Goal: Transaction & Acquisition: Book appointment/travel/reservation

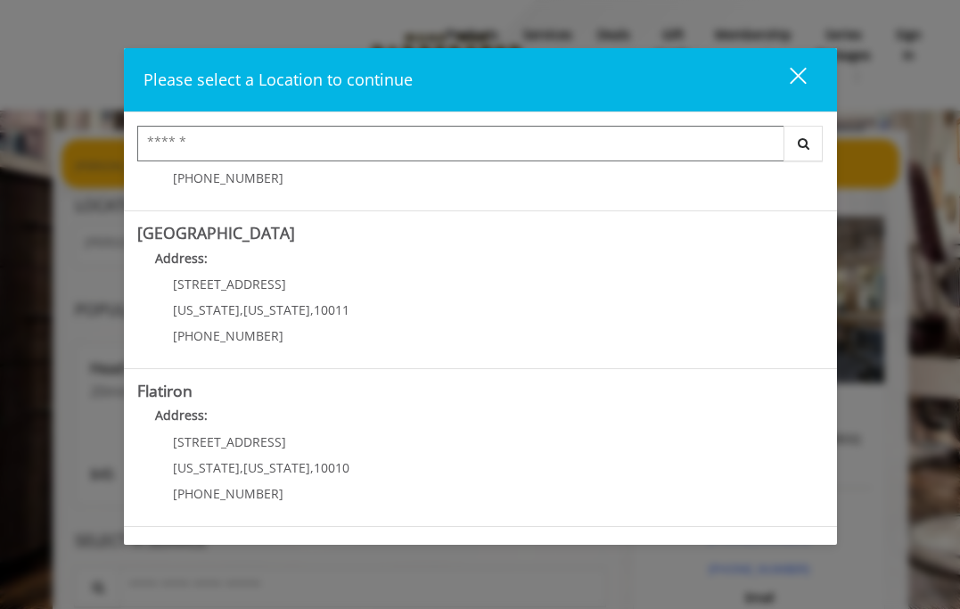
scroll to position [302, 0]
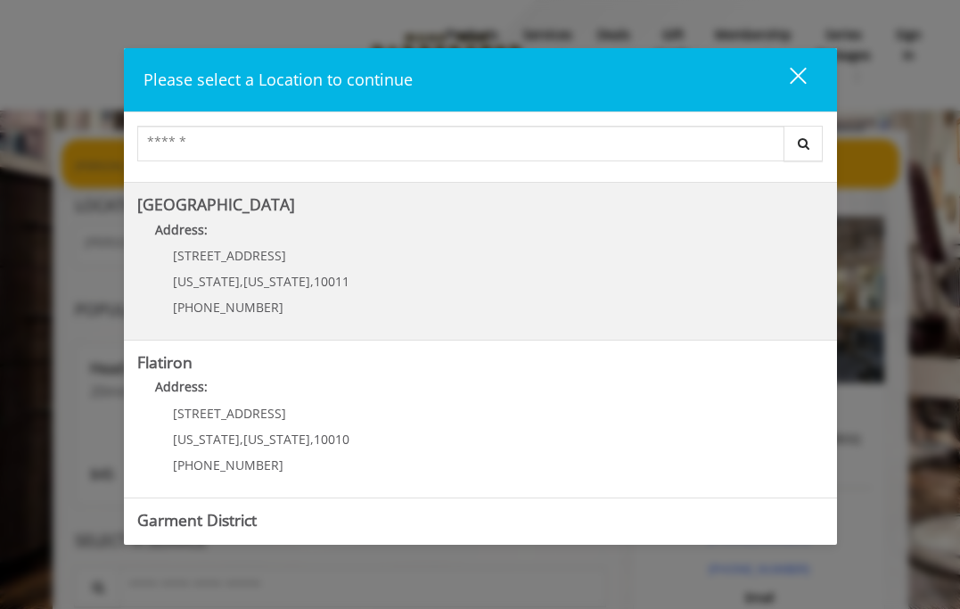
click at [243, 277] on span "[US_STATE]" at bounding box center [276, 281] width 67 height 17
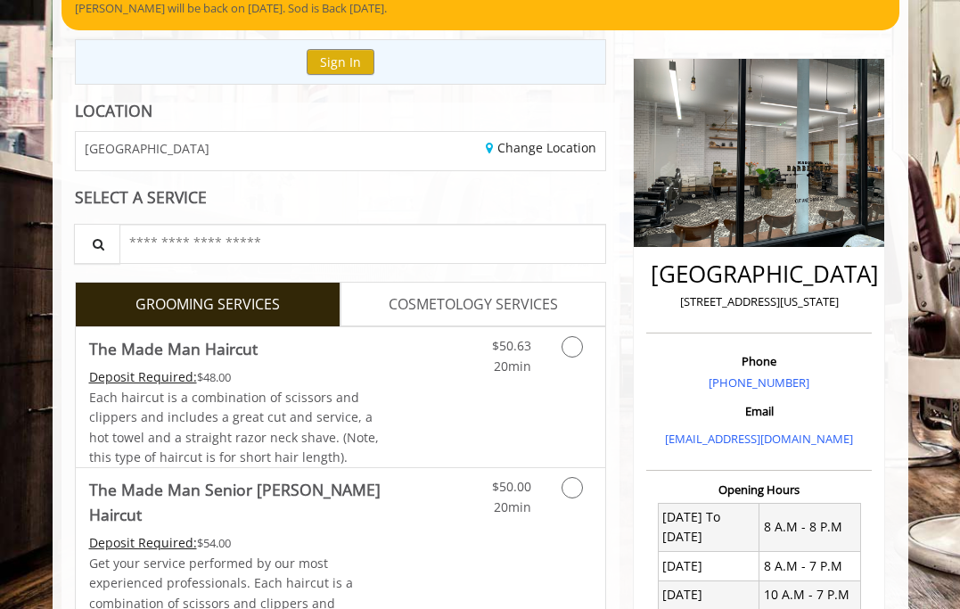
scroll to position [160, 0]
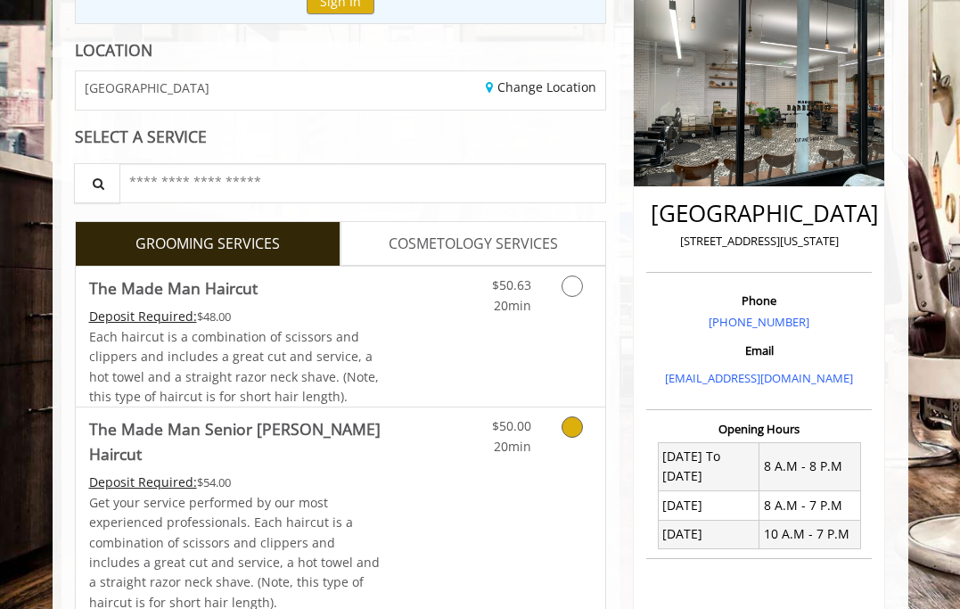
click at [560, 458] on div "$50.00 20min" at bounding box center [538, 515] width 133 height 217
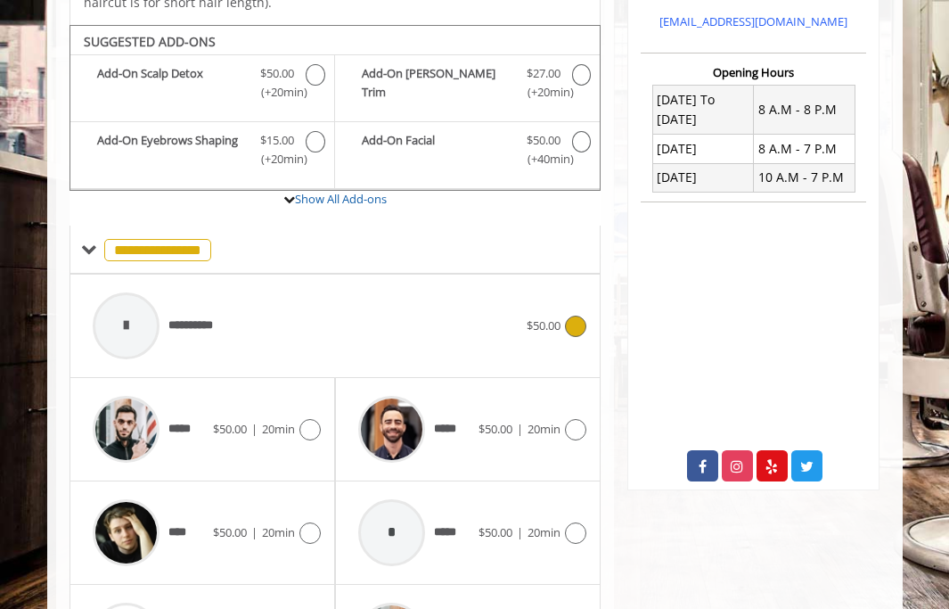
scroll to position [692, 0]
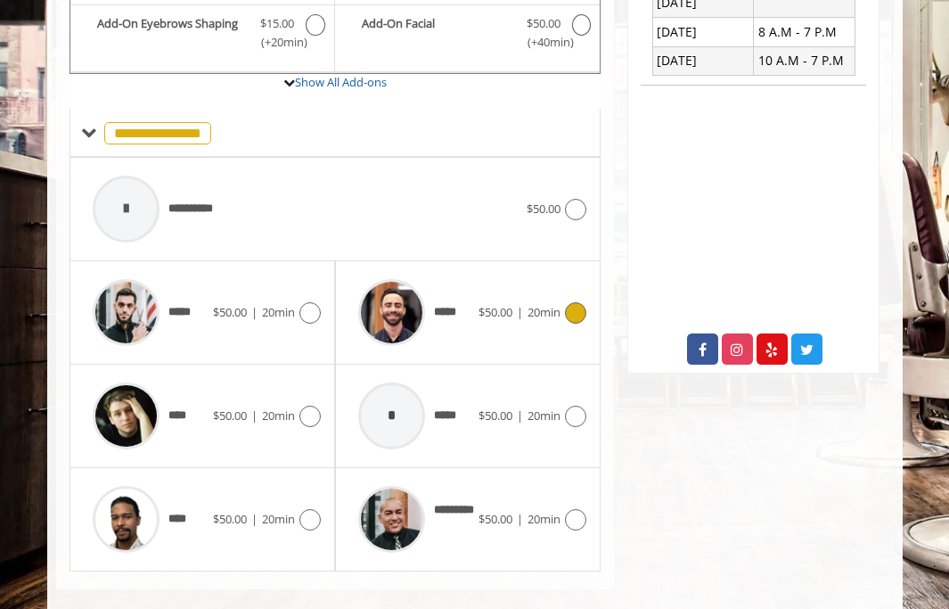
click at [509, 272] on div "***** $50.00 | 20min" at bounding box center [467, 312] width 237 height 85
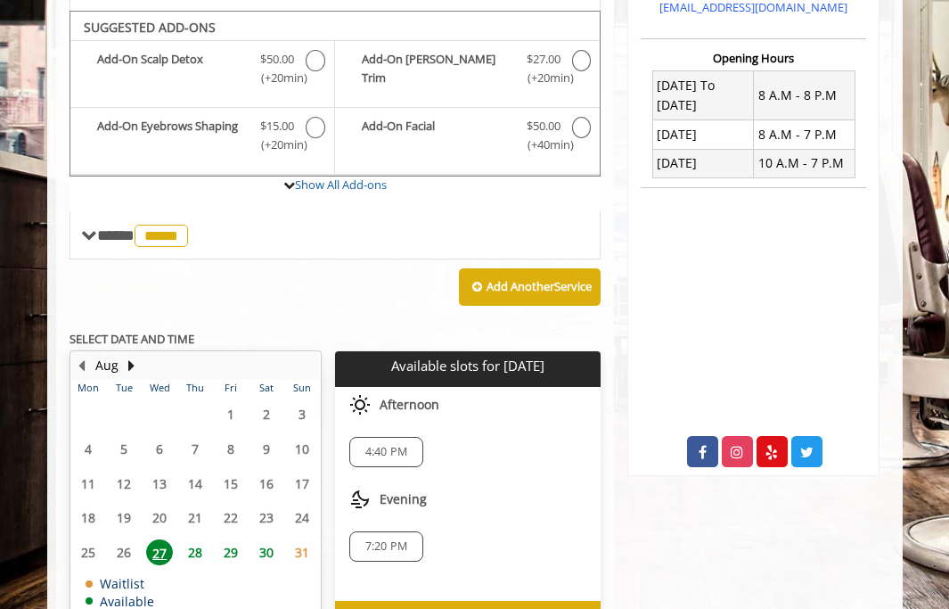
scroll to position [576, 0]
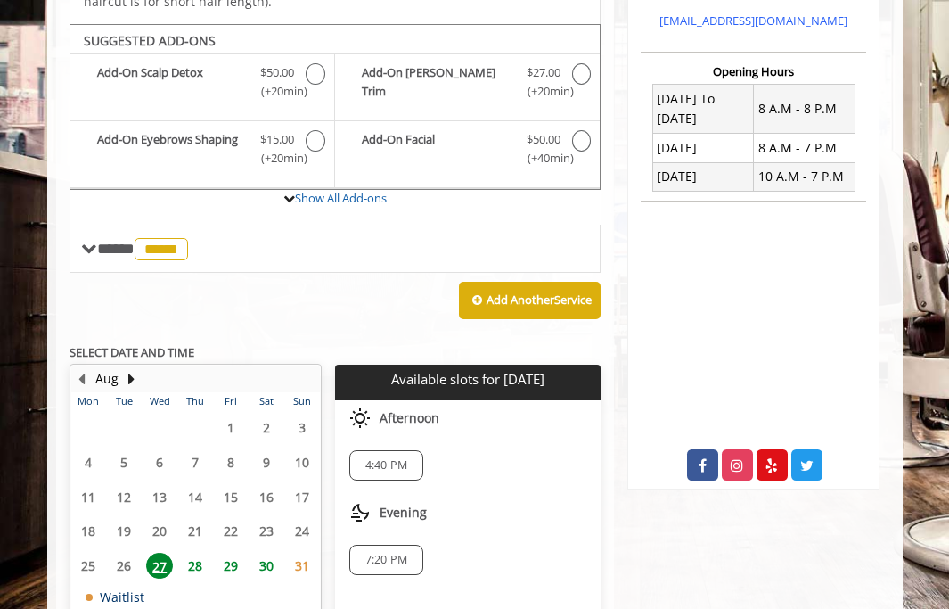
click at [190, 553] on span "28" at bounding box center [195, 566] width 27 height 26
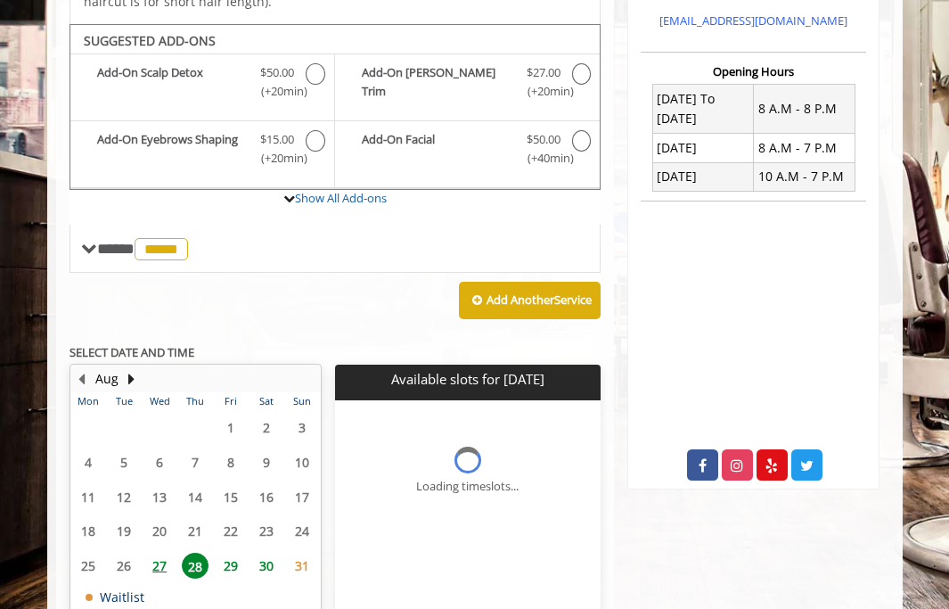
scroll to position [700, 0]
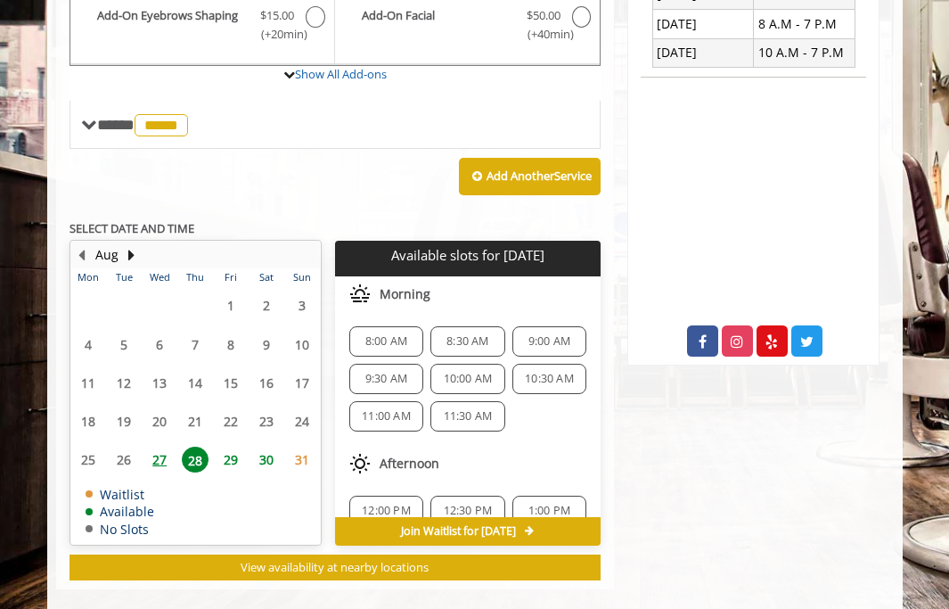
click at [389, 372] on span "9:30 AM" at bounding box center [386, 379] width 42 height 14
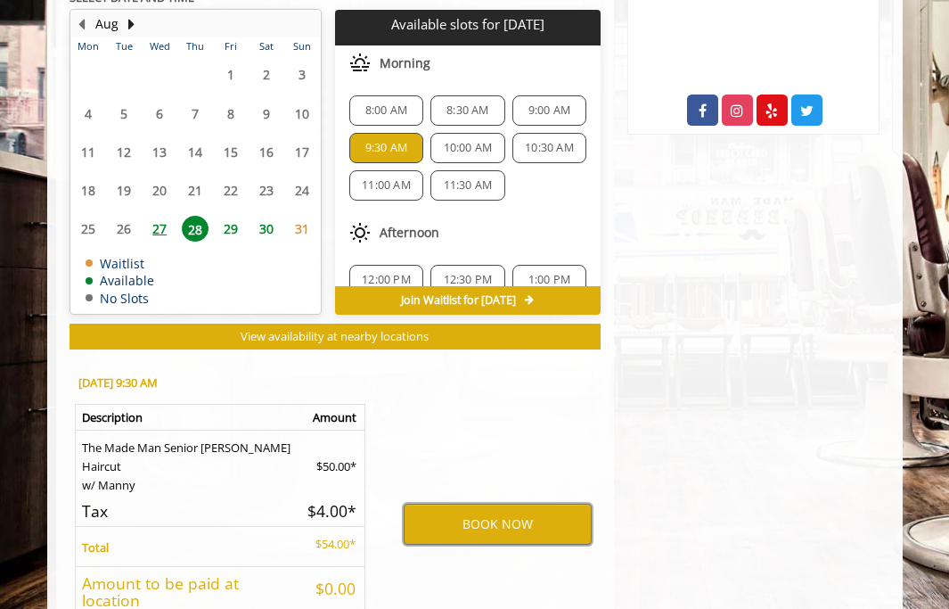
scroll to position [887, 0]
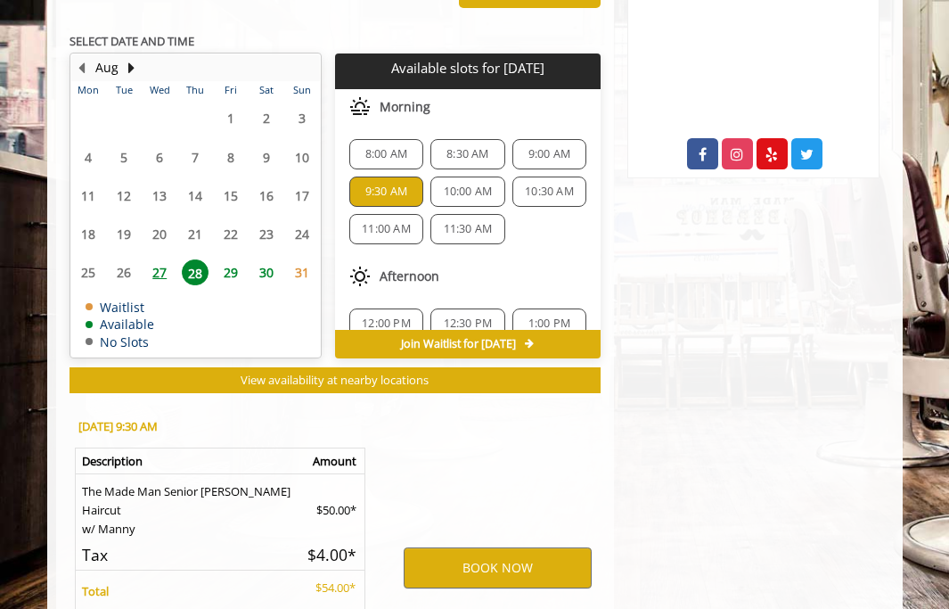
click at [162, 259] on span "27" at bounding box center [159, 272] width 27 height 26
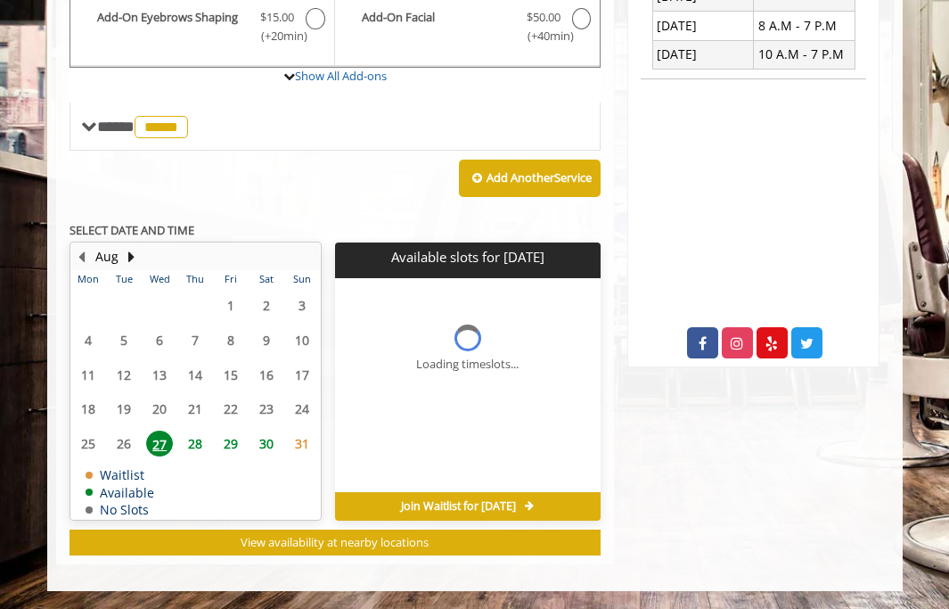
scroll to position [673, 0]
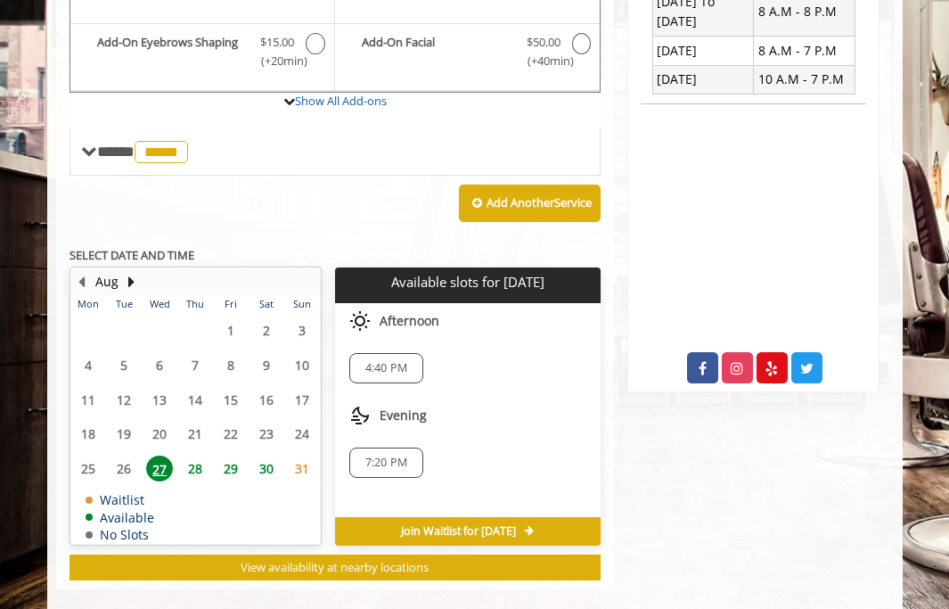
click at [196, 455] on span "28" at bounding box center [195, 468] width 27 height 26
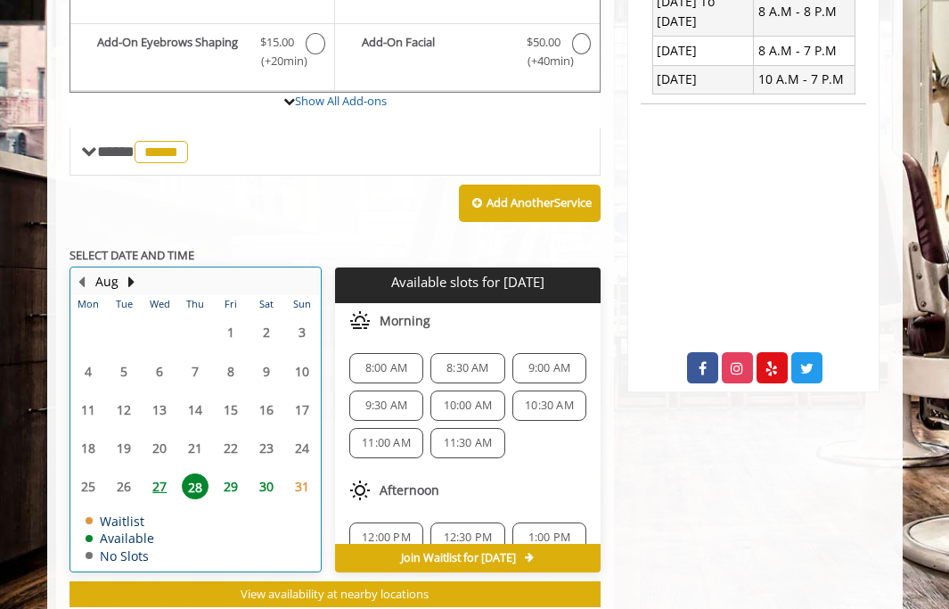
click at [233, 467] on td "29" at bounding box center [231, 486] width 36 height 38
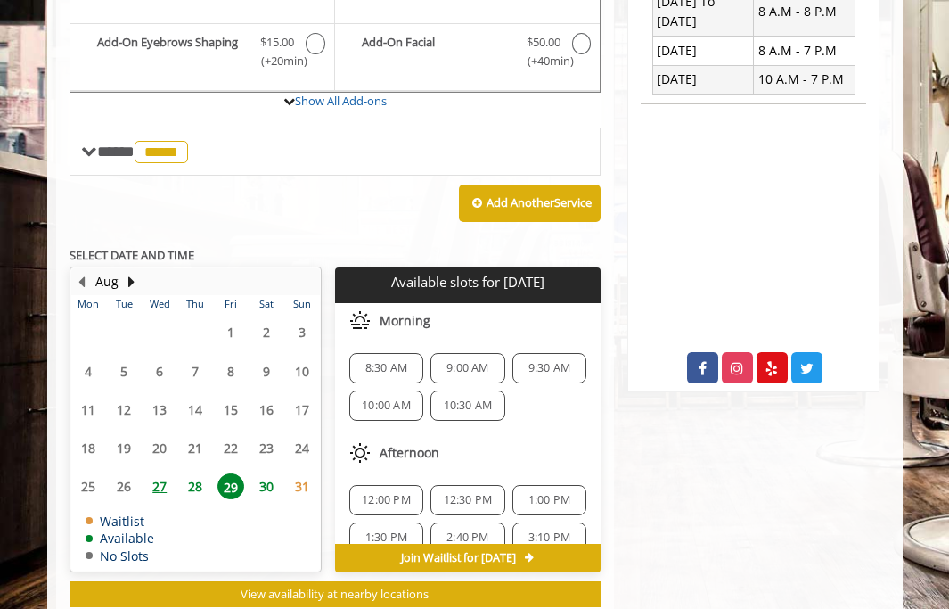
scroll to position [700, 0]
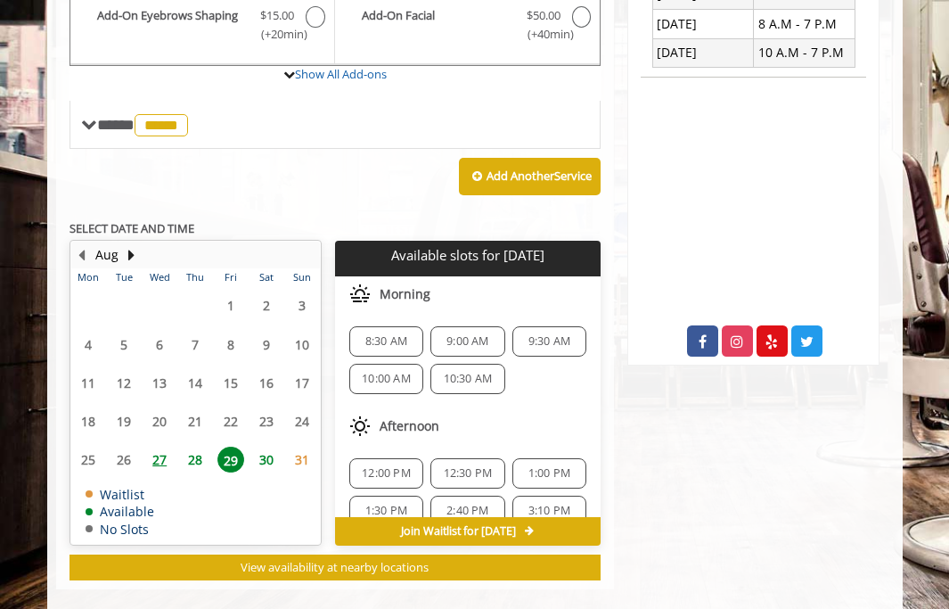
click at [203, 446] on span "28" at bounding box center [195, 459] width 27 height 26
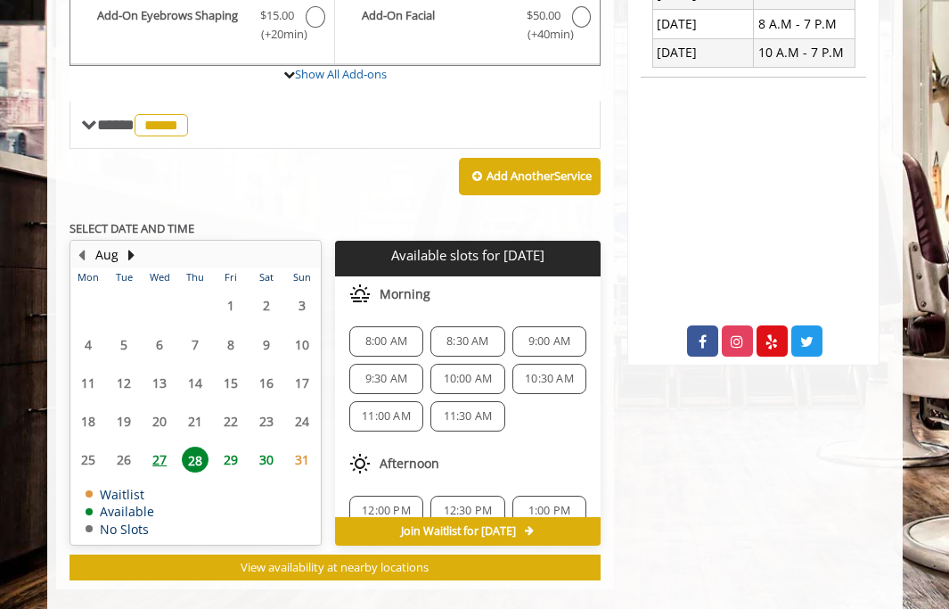
click at [385, 372] on span "9:30 AM" at bounding box center [386, 379] width 42 height 14
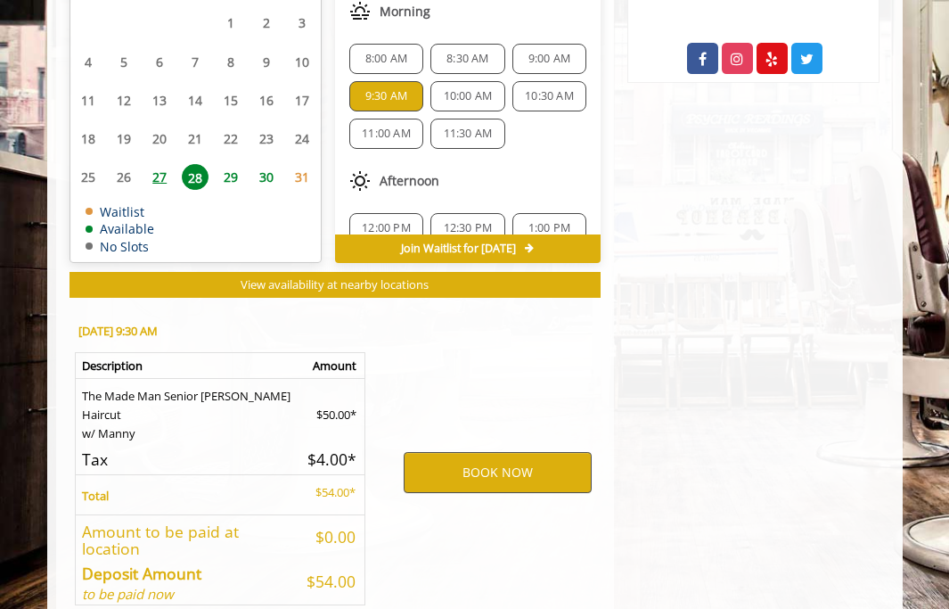
scroll to position [1031, 0]
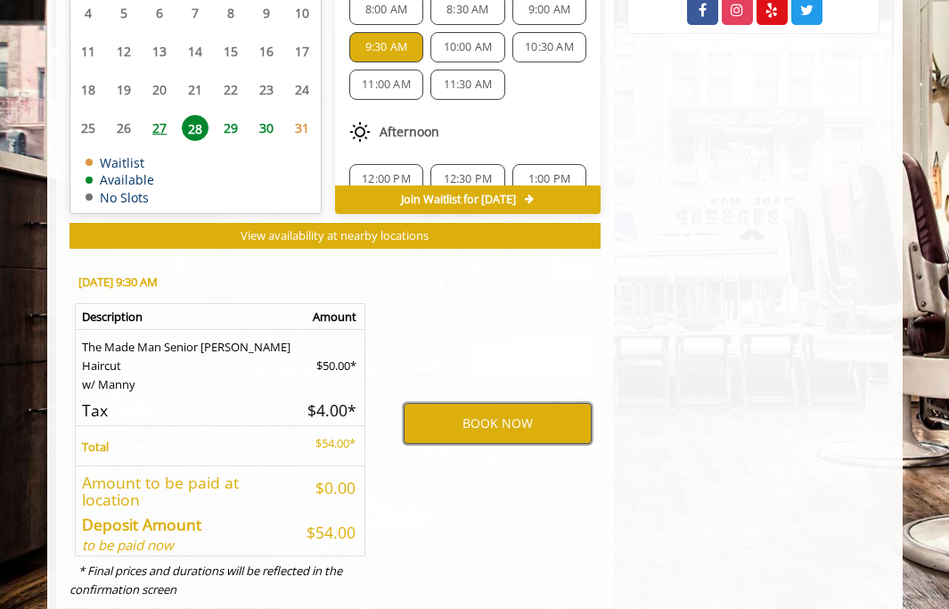
click at [462, 403] on button "BOOK NOW" at bounding box center [498, 423] width 188 height 41
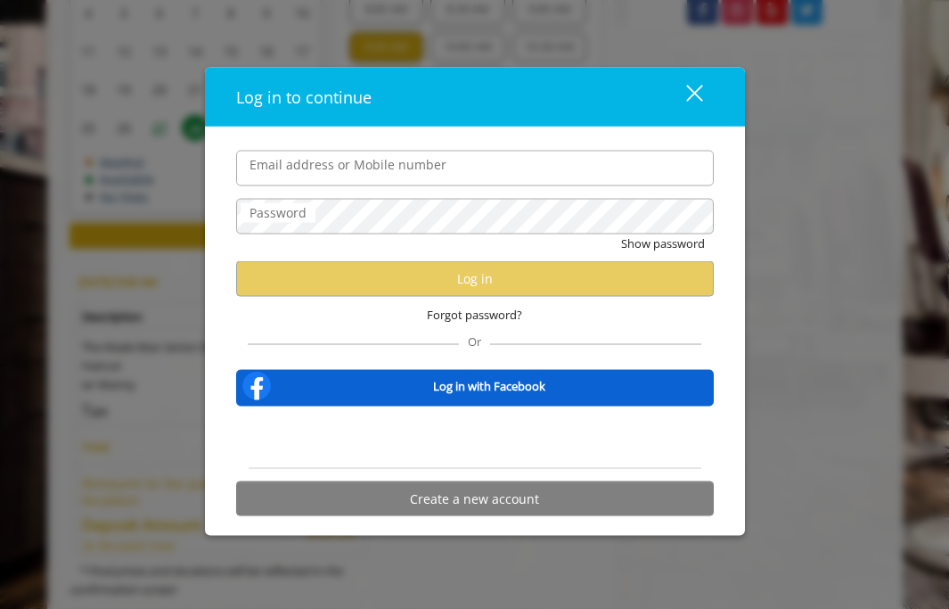
click at [330, 160] on input "Email address or Mobile number" at bounding box center [475, 168] width 478 height 36
type input "**********"
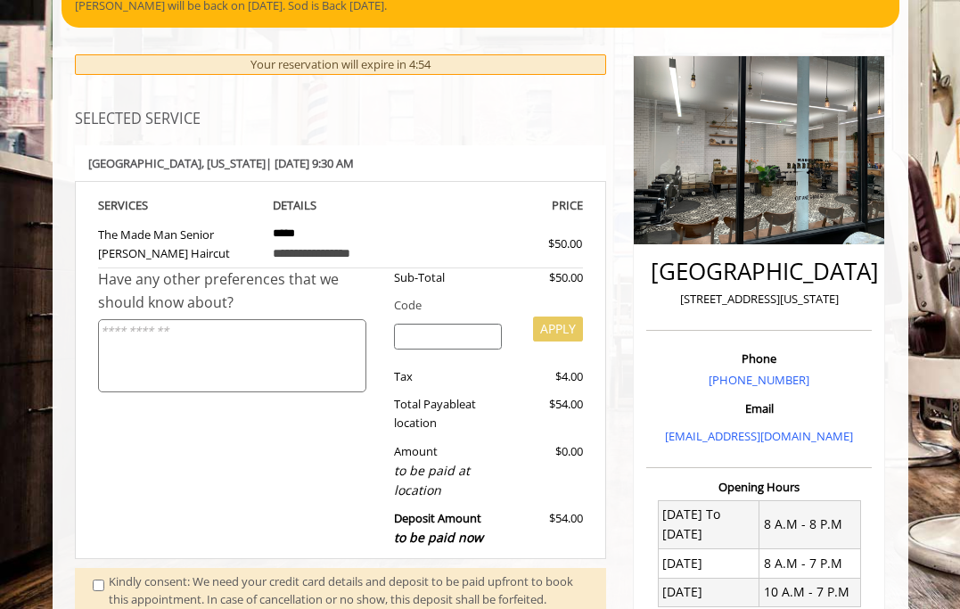
scroll to position [276, 0]
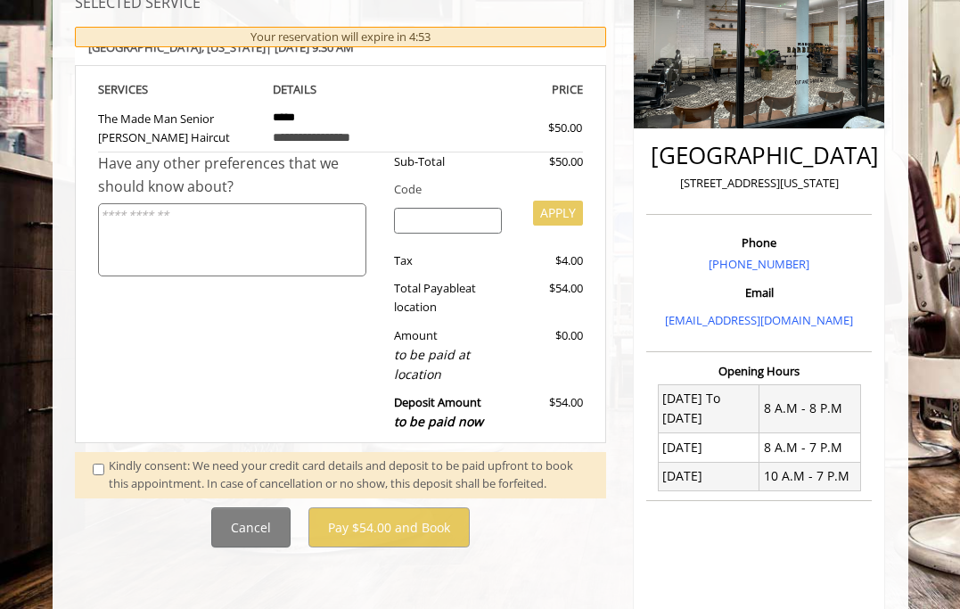
click at [142, 472] on div "Kindly consent: We need your credit card details and deposit to be paid upfront…" at bounding box center [348, 474] width 479 height 37
click at [104, 470] on span at bounding box center [101, 474] width 44 height 37
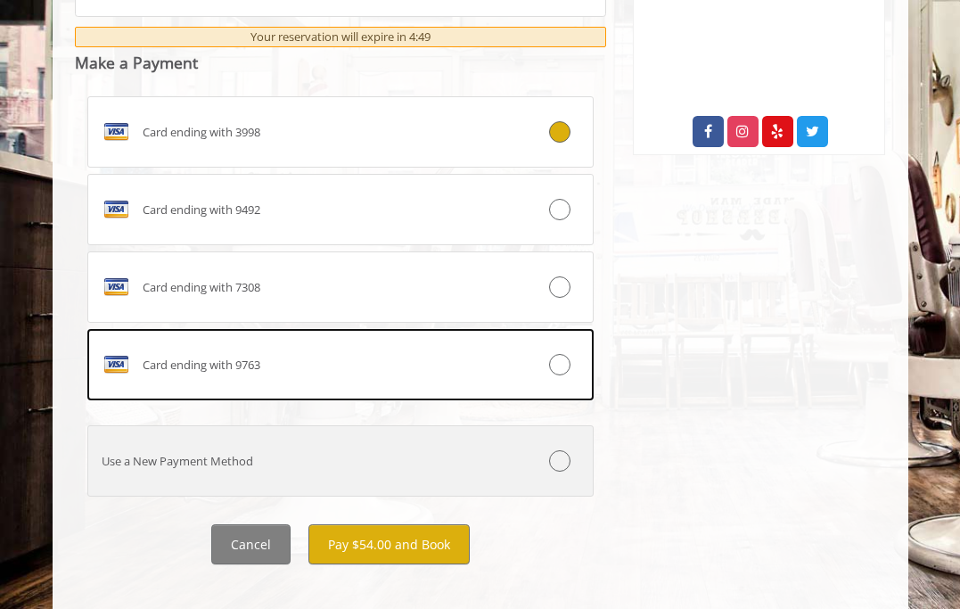
scroll to position [946, 0]
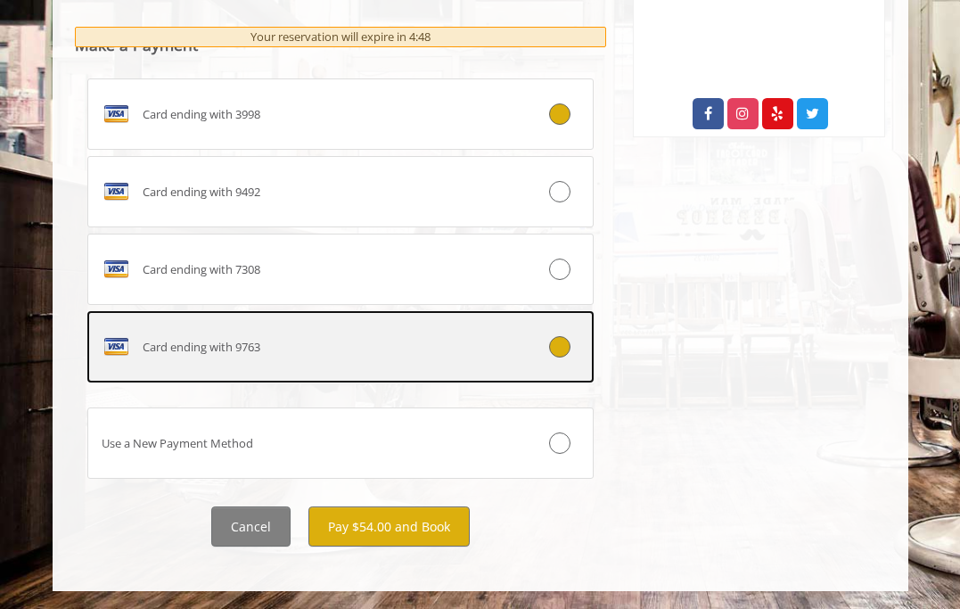
click at [434, 336] on div "Card ending with 9763" at bounding box center [298, 346] width 421 height 29
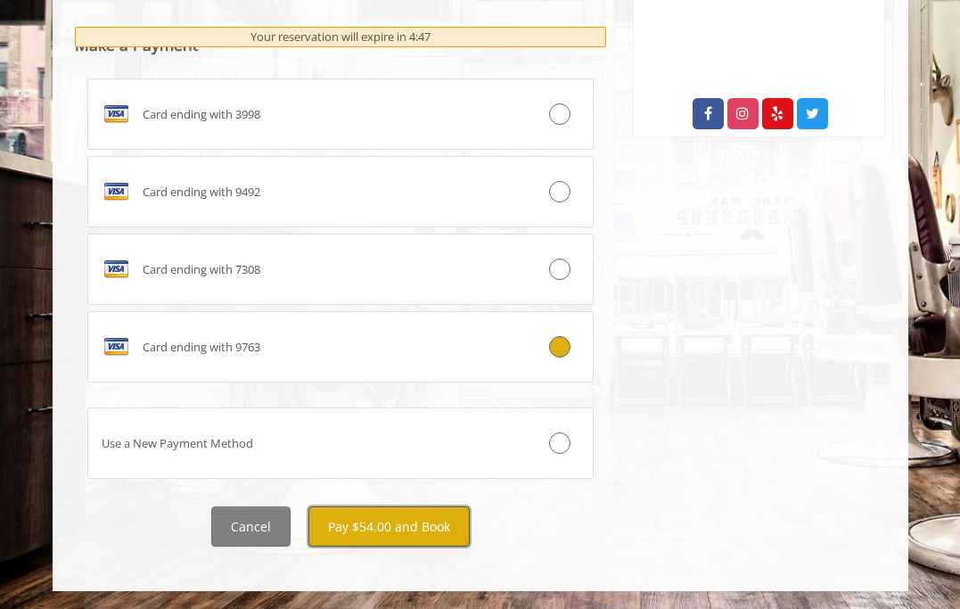
click at [443, 524] on button "Pay $54.00 and Book" at bounding box center [388, 526] width 161 height 40
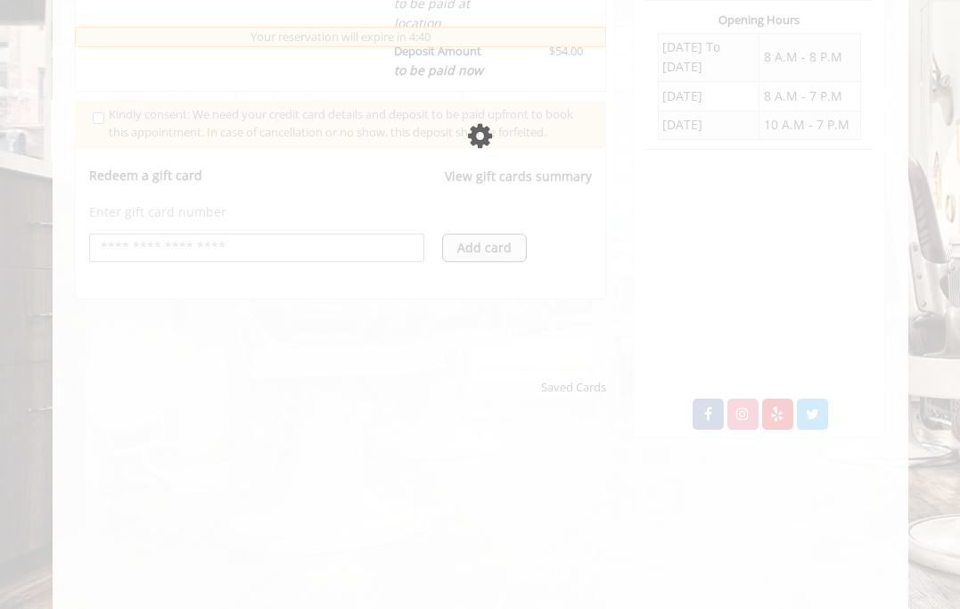
scroll to position [626, 0]
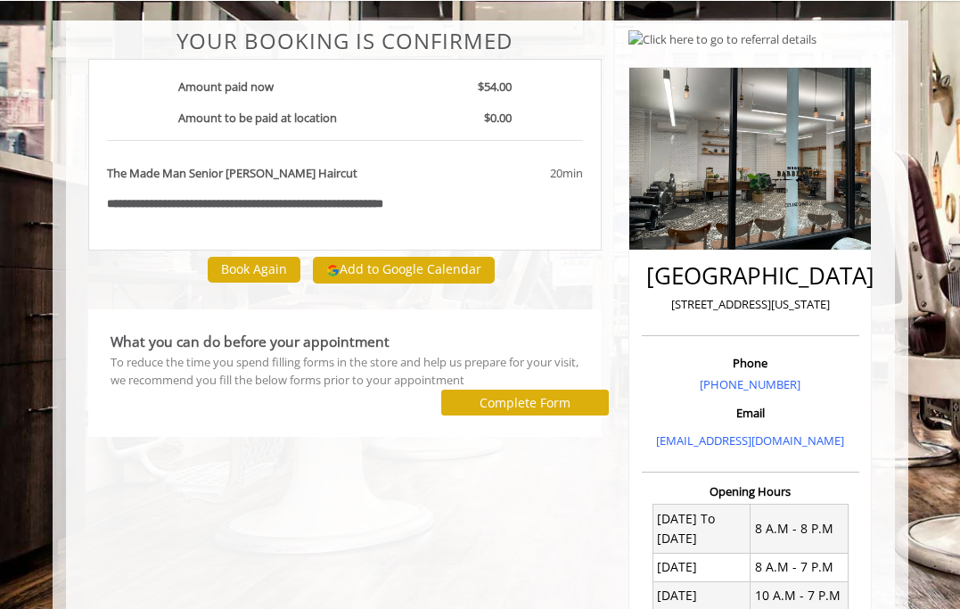
scroll to position [111, 0]
